Goal: Task Accomplishment & Management: Manage account settings

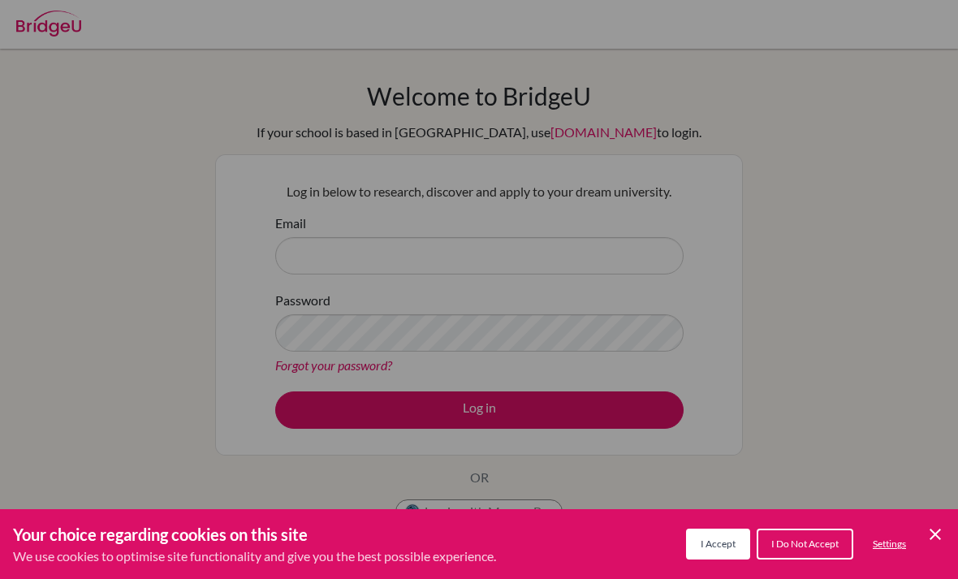
click at [934, 540] on icon "Cookie Control Close Icon" at bounding box center [934, 533] width 19 height 19
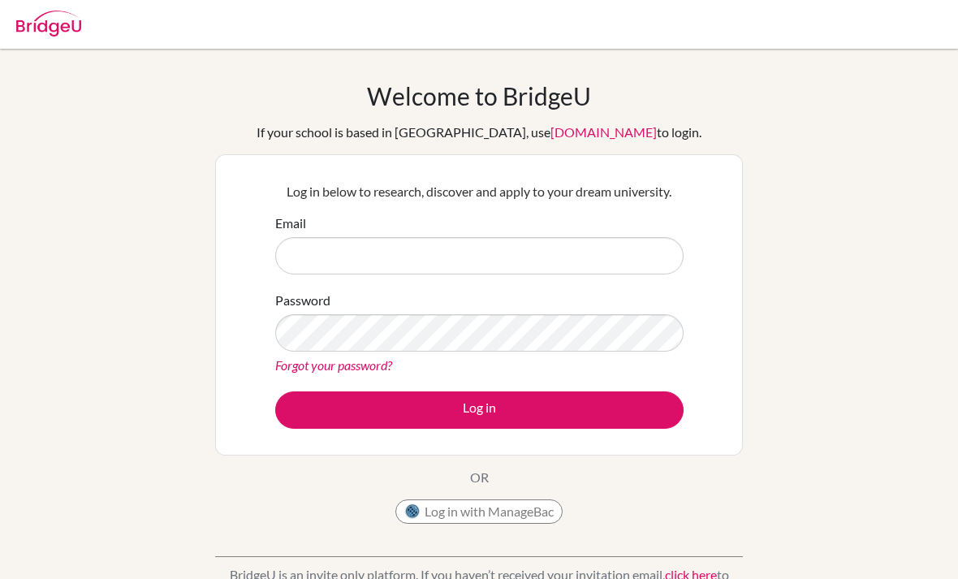
click at [478, 504] on button "Log in with ManageBac" at bounding box center [478, 511] width 167 height 24
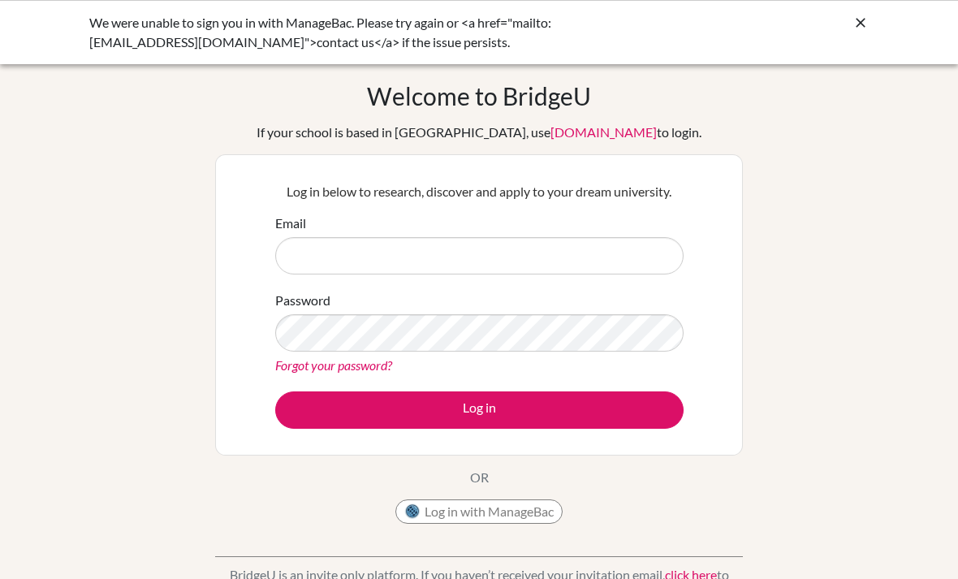
click at [857, 10] on div "We were unable to sign you in with ManageBac. Please try again or <a href="mail…" at bounding box center [479, 32] width 958 height 64
click at [859, 27] on icon at bounding box center [860, 23] width 16 height 16
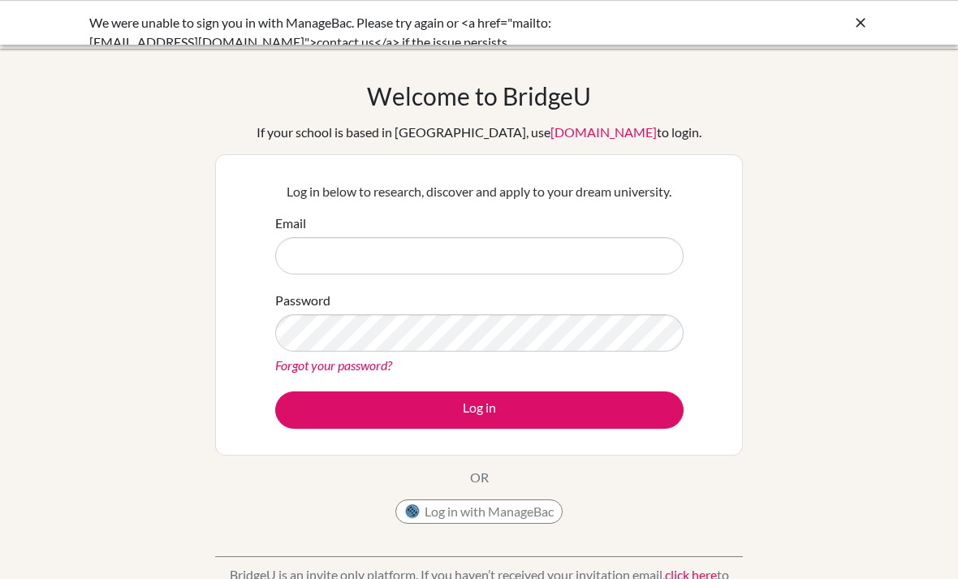
click at [860, 19] on div at bounding box center [478, 24] width 941 height 49
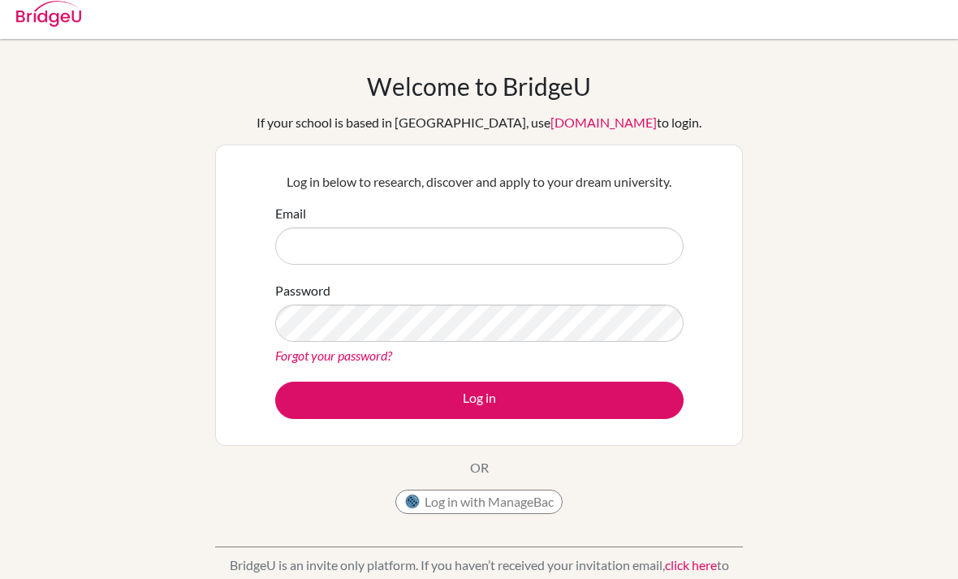
scroll to position [10, 0]
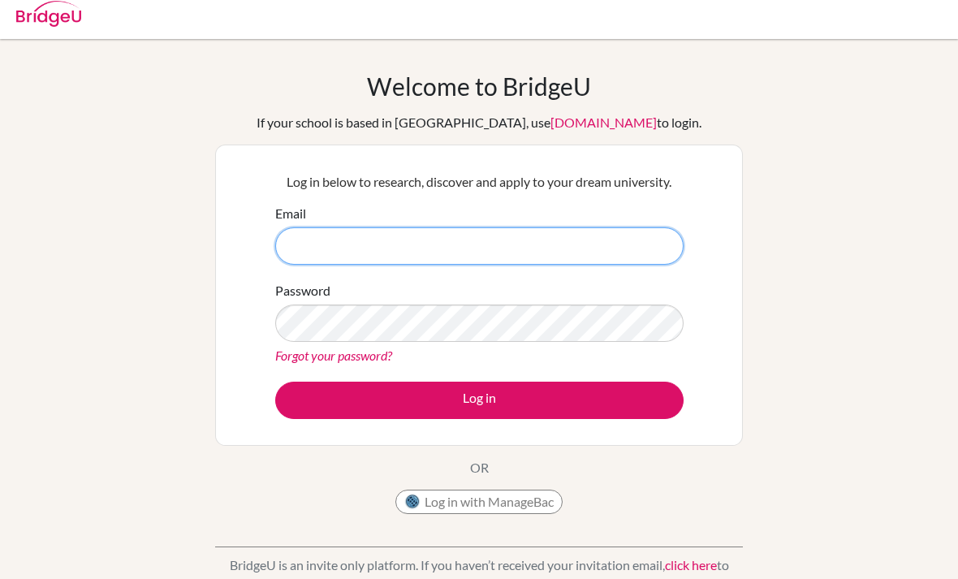
click at [648, 237] on input "Email" at bounding box center [479, 245] width 408 height 37
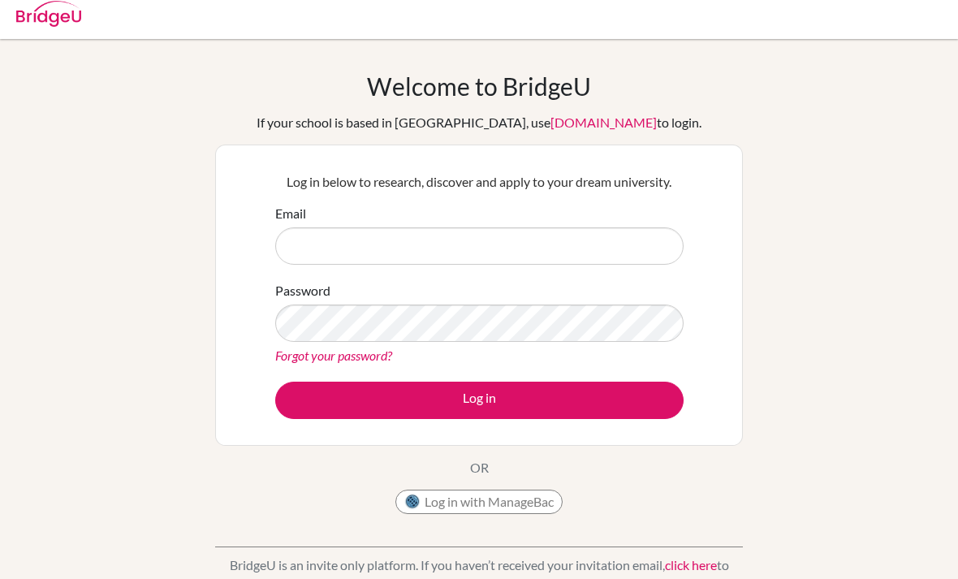
click at [698, 559] on link "click here" at bounding box center [691, 564] width 52 height 15
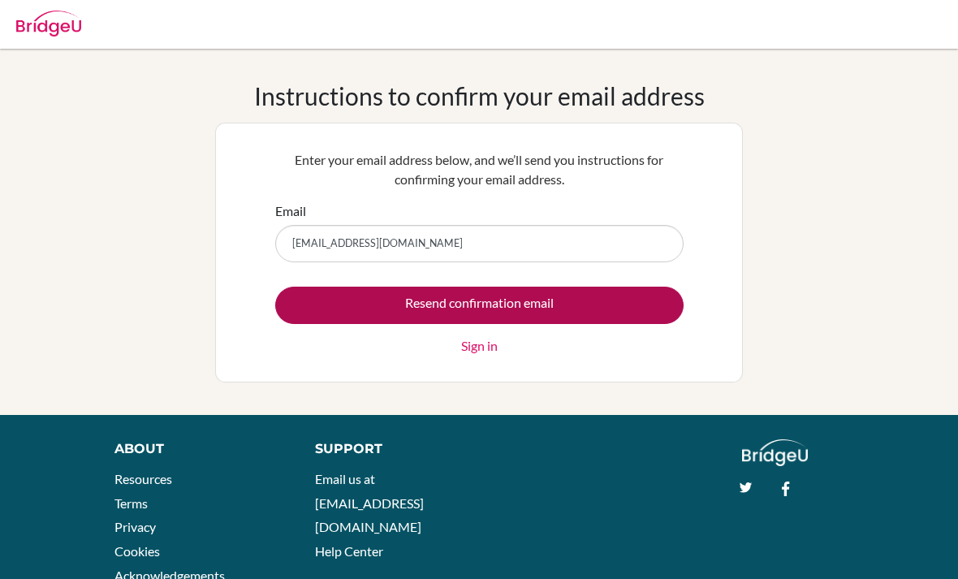
type input "temuujin.altantulga02@gmail.com"
click at [632, 297] on input "Resend confirmation email" at bounding box center [479, 304] width 408 height 37
